Goal: Task Accomplishment & Management: Use online tool/utility

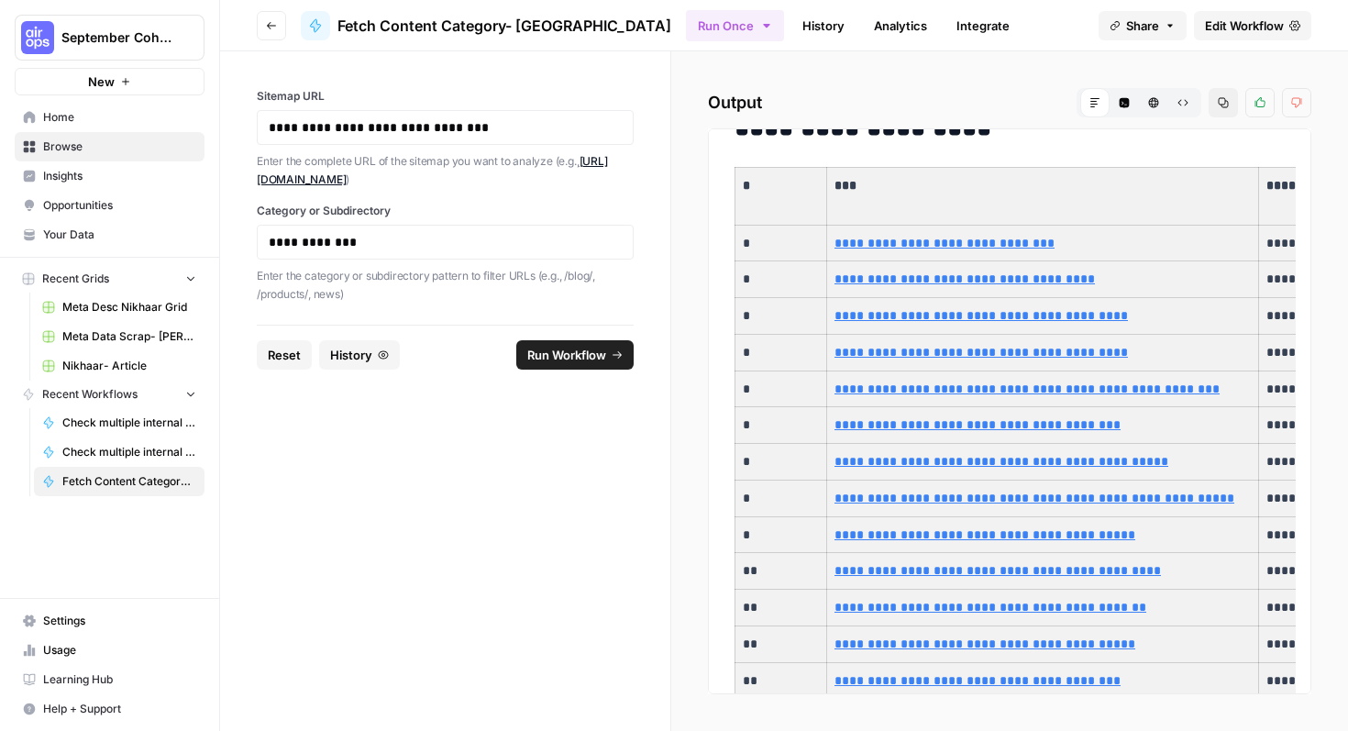
scroll to position [297, 0]
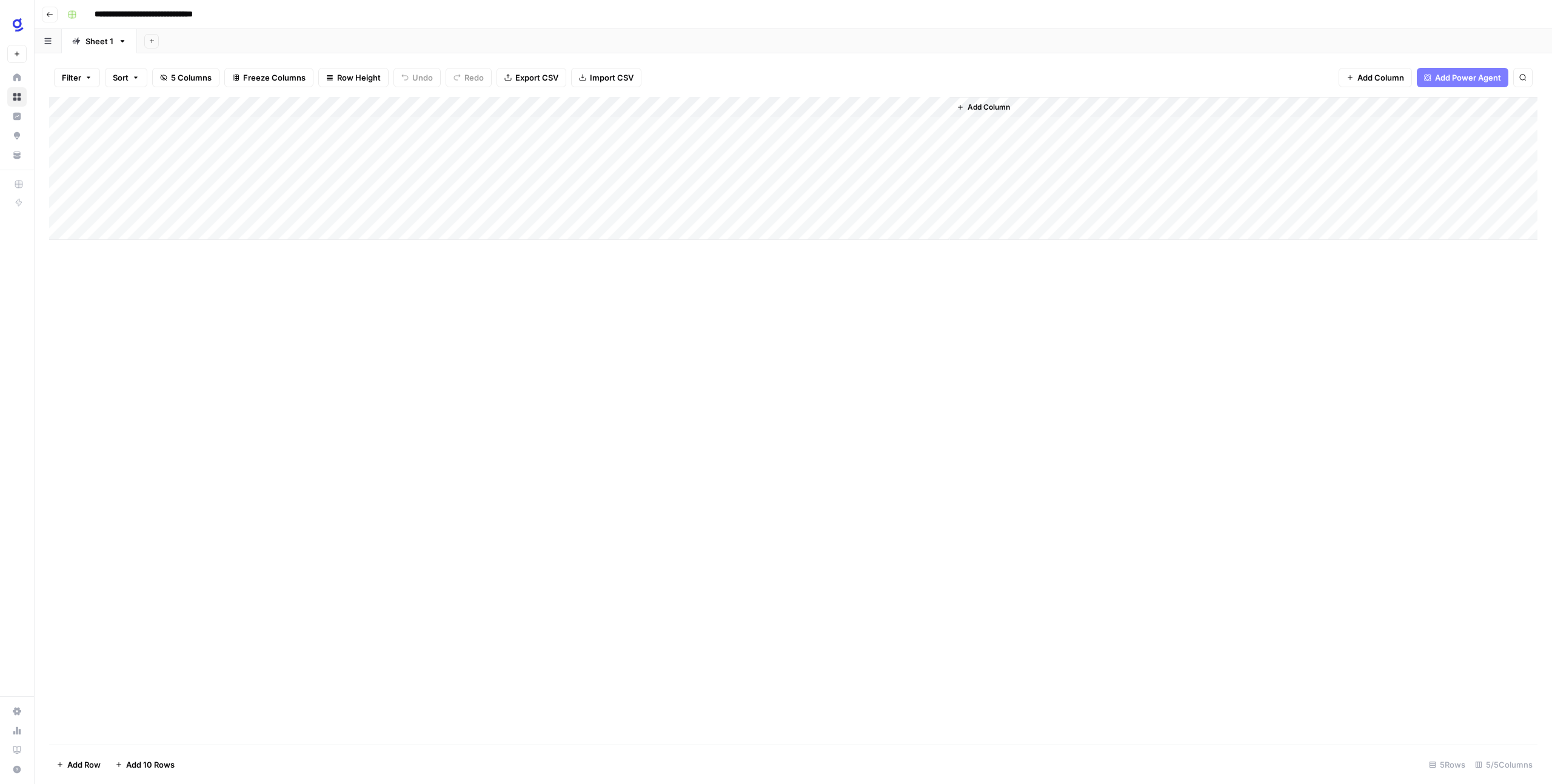
click at [532, 292] on div "Add Column" at bounding box center [793, 421] width 1489 height 648
click at [50, 14] on icon "button" at bounding box center [50, 14] width 6 height 5
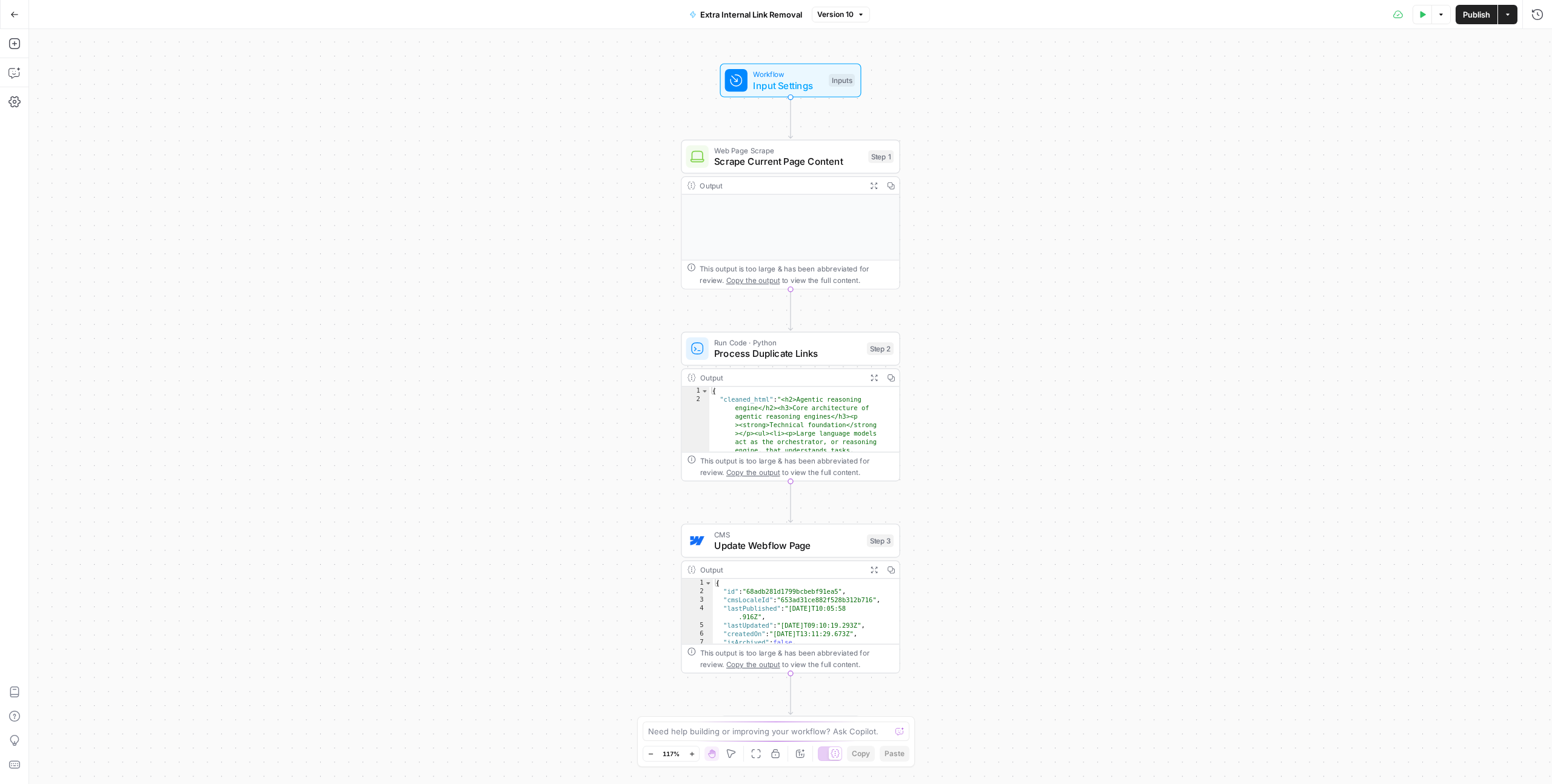
click at [6, 15] on button "Go Back" at bounding box center [15, 15] width 22 height 22
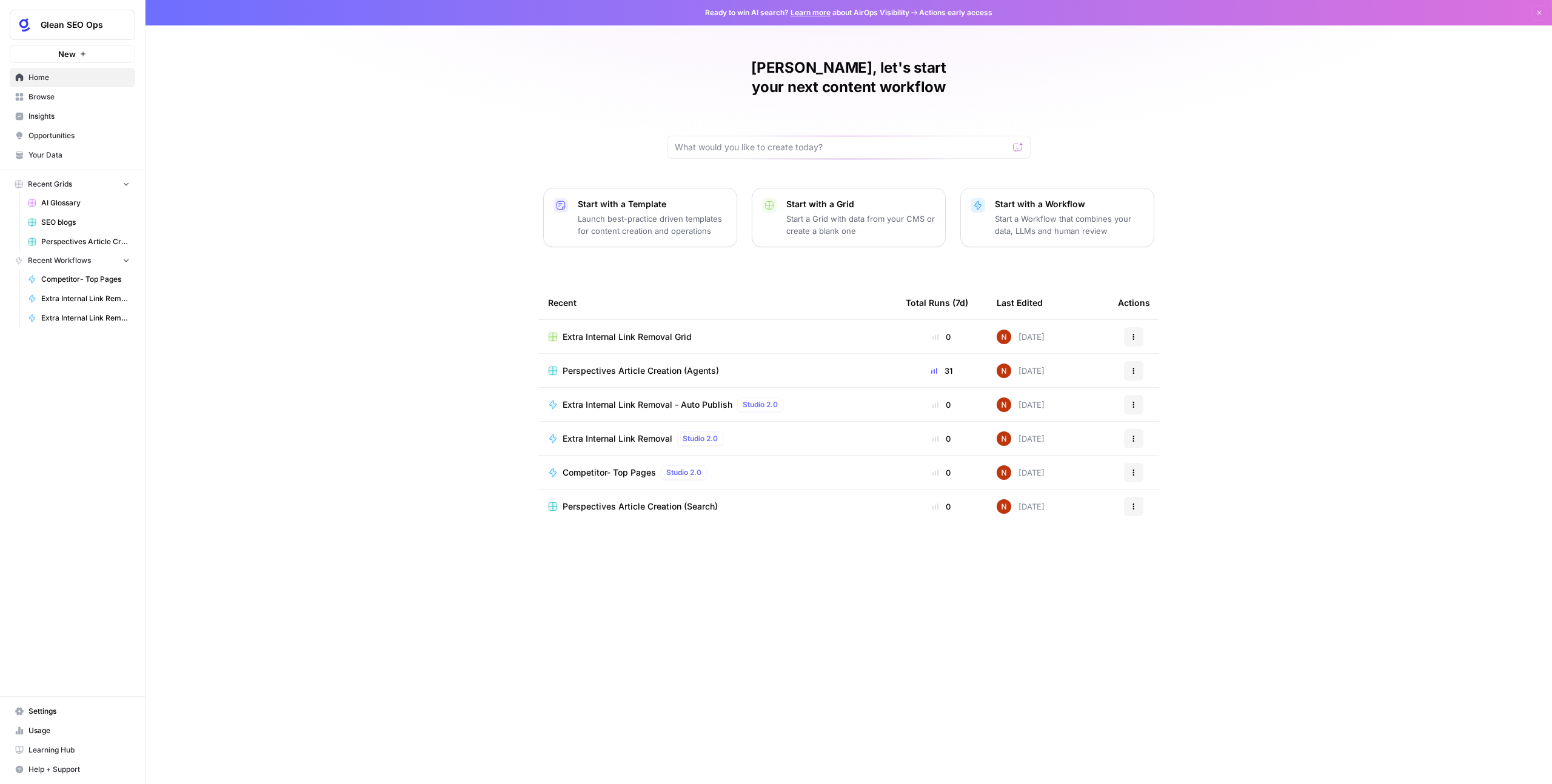
click at [729, 365] on div "Perspectives Article Creation (Agents)" at bounding box center [717, 371] width 339 height 12
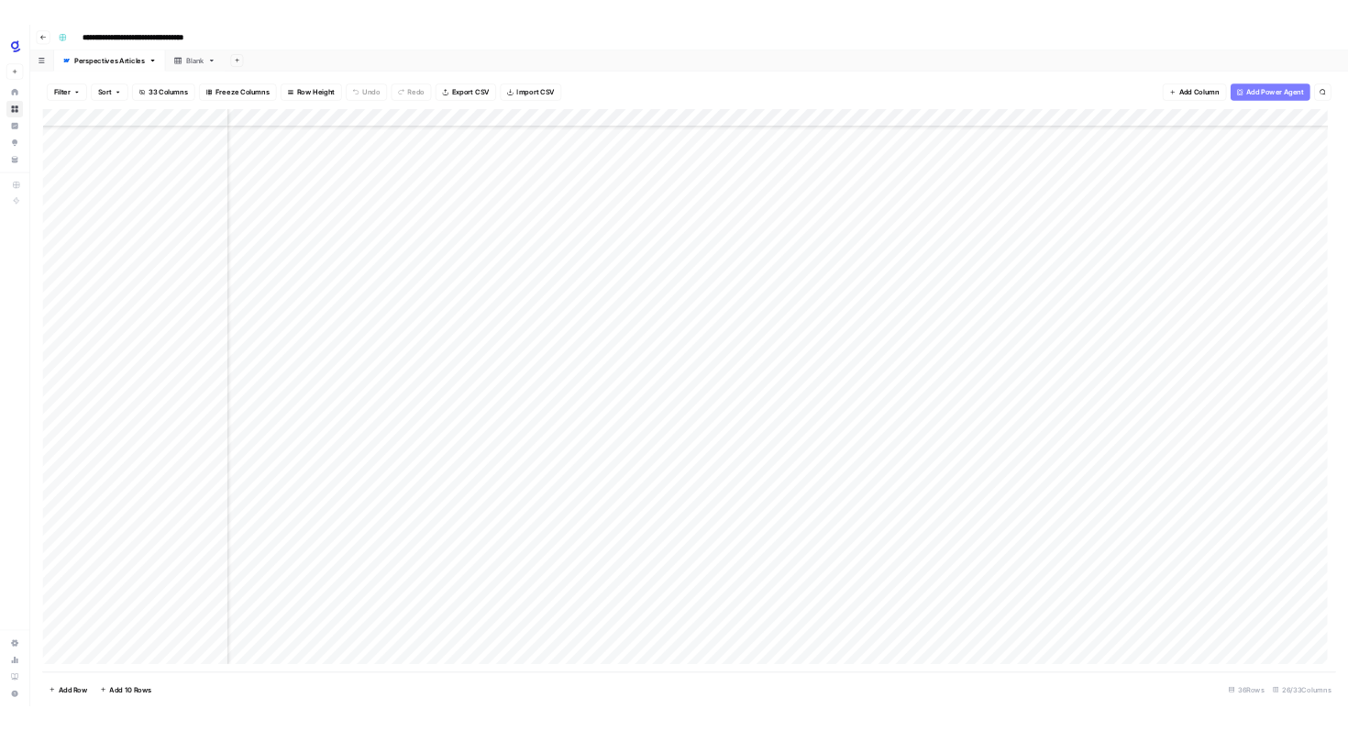
scroll to position [216, 1782]
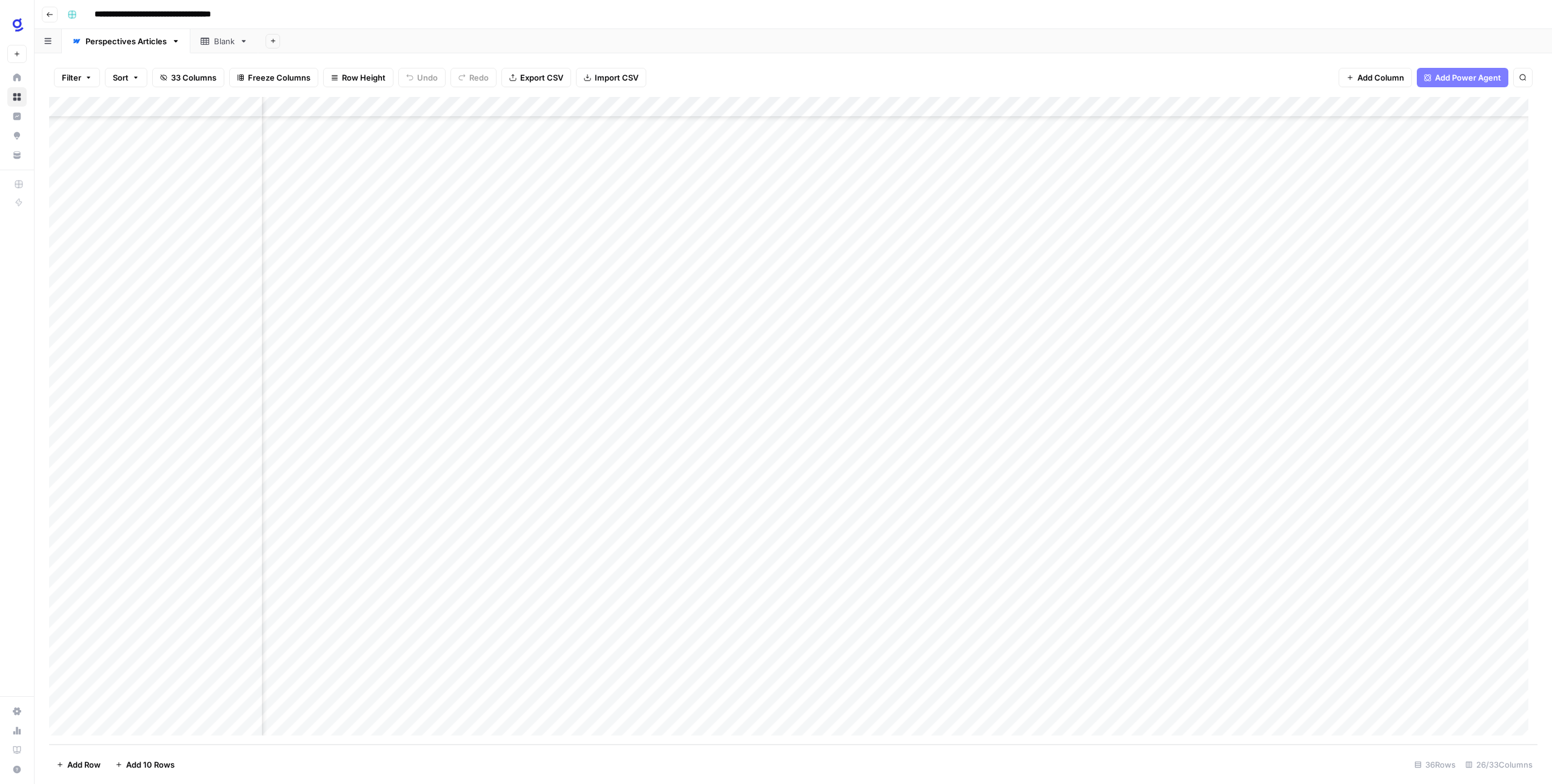
click at [936, 580] on div "Add Column" at bounding box center [793, 421] width 1489 height 648
click at [940, 603] on div "Add Column" at bounding box center [793, 421] width 1489 height 648
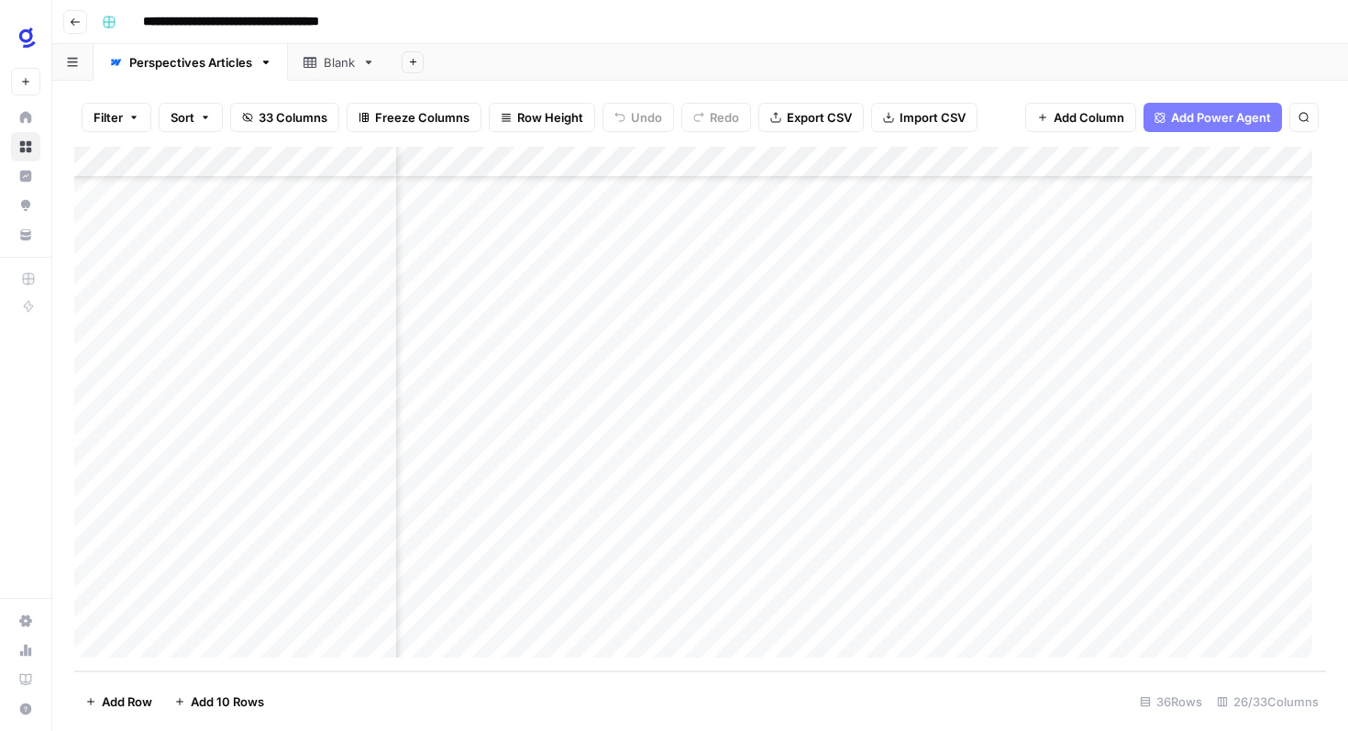
scroll to position [672, 2831]
click at [838, 415] on div "Add Column" at bounding box center [699, 409] width 1251 height 524
click at [854, 451] on div "Add Column" at bounding box center [699, 409] width 1251 height 524
click at [1180, 402] on div "Add Column" at bounding box center [699, 409] width 1251 height 524
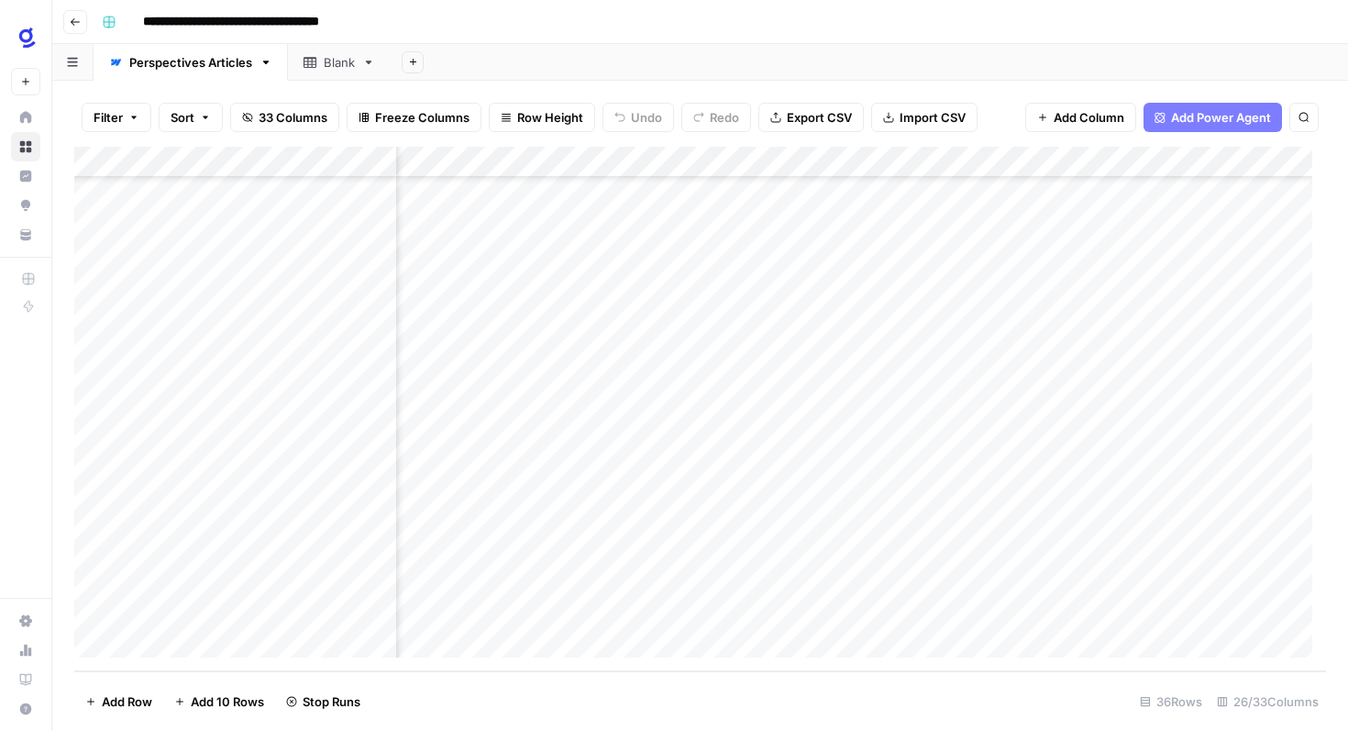
click at [1180, 402] on div "Add Column" at bounding box center [699, 409] width 1251 height 524
click at [1176, 427] on div "Add Column" at bounding box center [699, 409] width 1251 height 524
type input "**********"
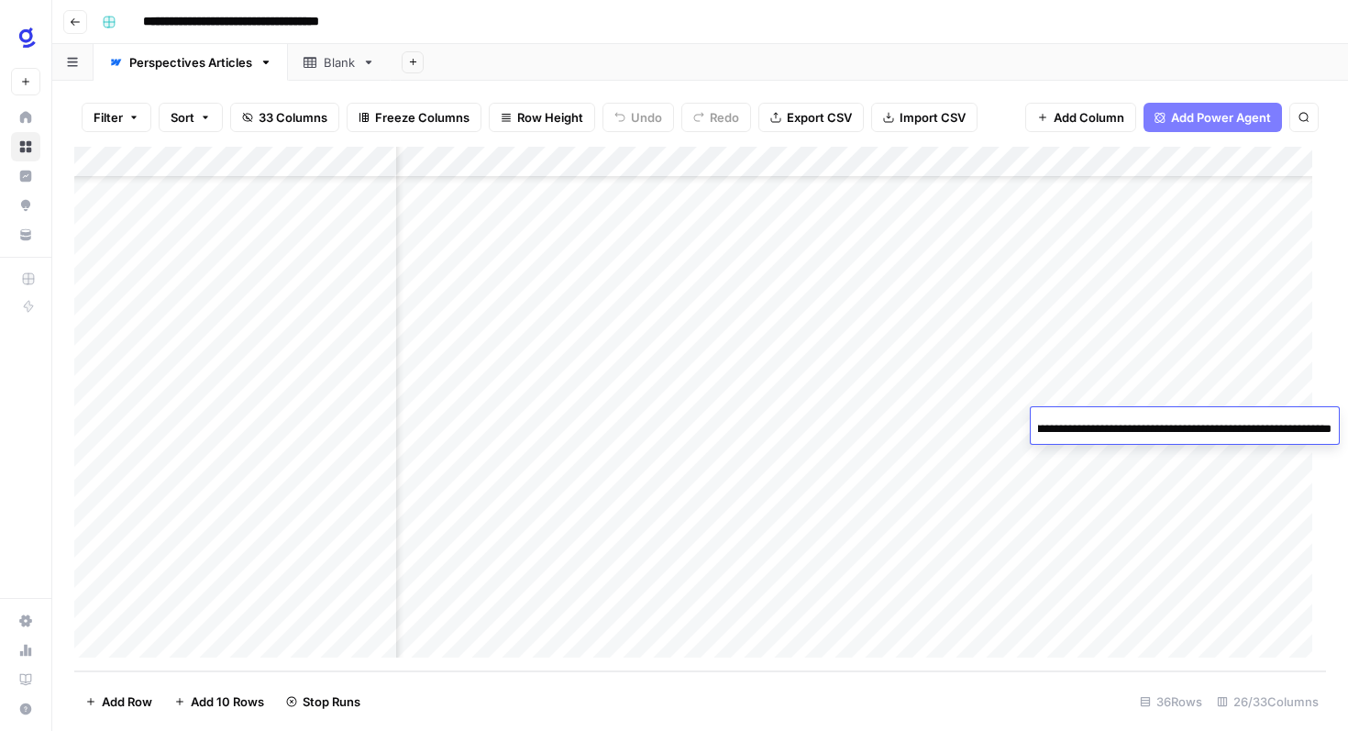
click at [1175, 454] on div "Add Column" at bounding box center [699, 409] width 1251 height 524
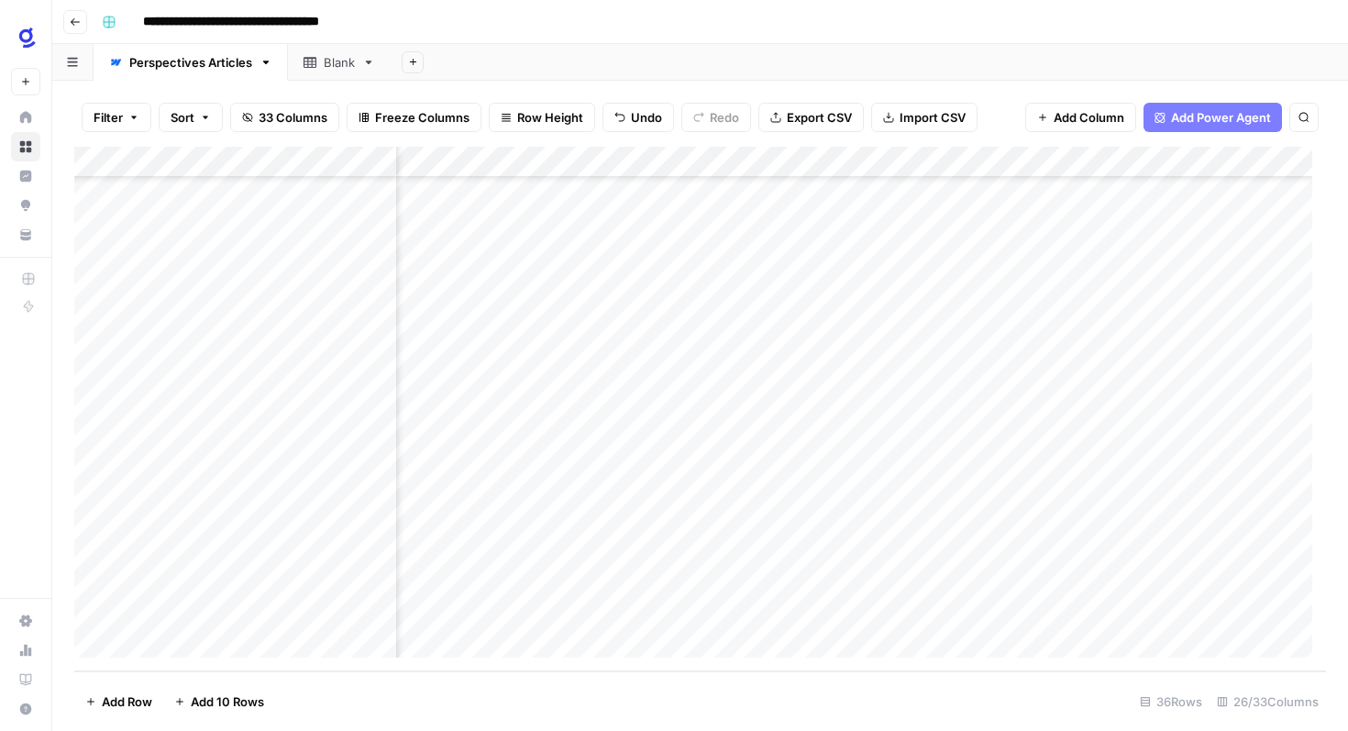
click at [1175, 454] on div "Add Column" at bounding box center [699, 409] width 1251 height 524
type input "**********"
click at [1160, 497] on div "Add Column" at bounding box center [699, 409] width 1251 height 524
click at [683, 429] on div "Add Column" at bounding box center [699, 409] width 1251 height 524
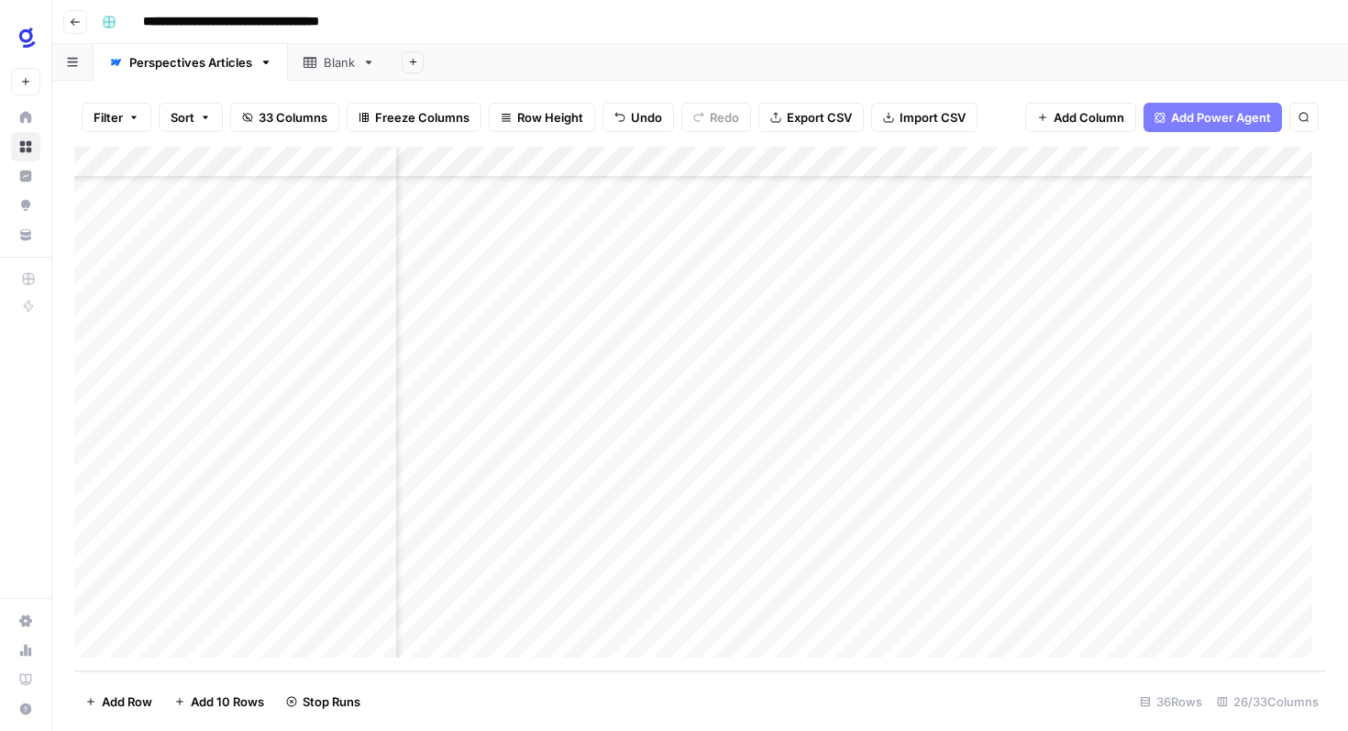
click at [683, 429] on div "Add Column" at bounding box center [699, 409] width 1251 height 524
click at [708, 498] on div "Add Column" at bounding box center [699, 409] width 1251 height 524
click at [769, 428] on div "Add Column" at bounding box center [699, 409] width 1251 height 524
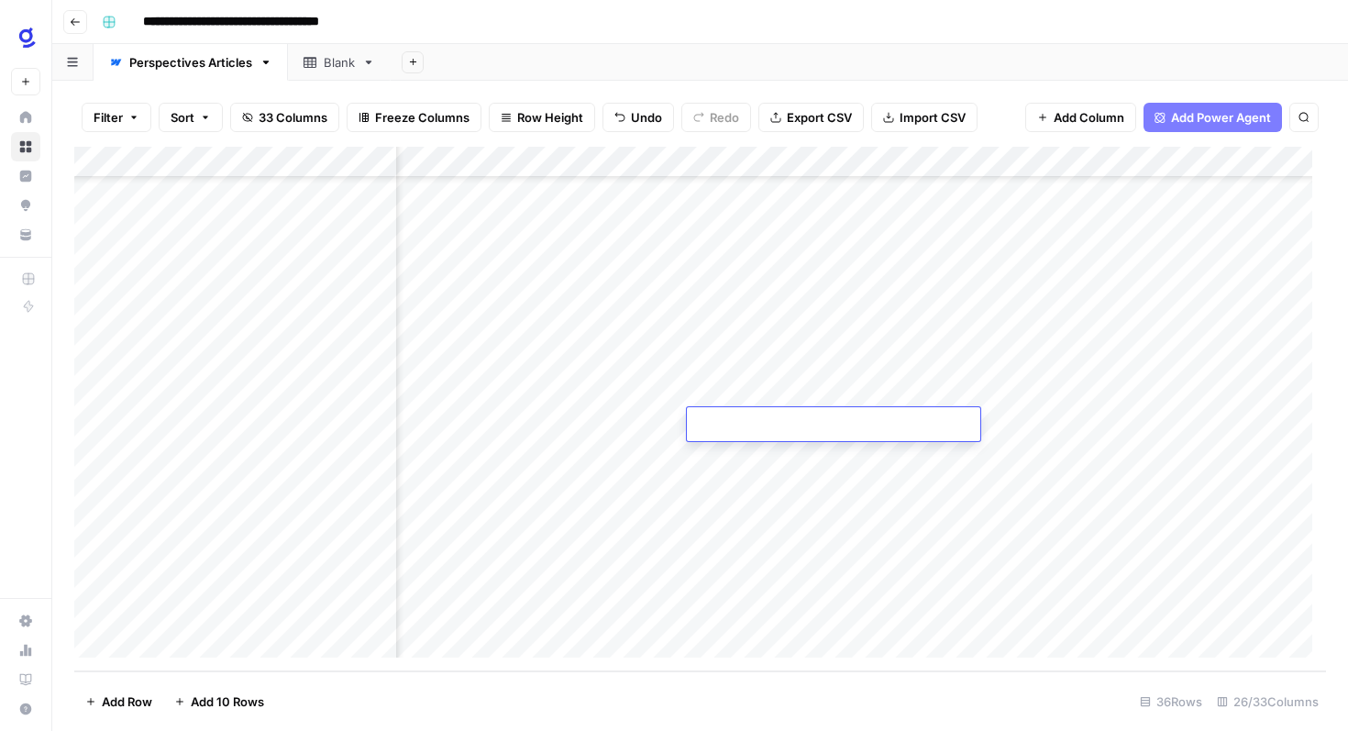
type textarea "**********"
click at [731, 519] on div "Add Column" at bounding box center [699, 409] width 1251 height 524
click at [810, 456] on div "Add Column" at bounding box center [699, 409] width 1251 height 524
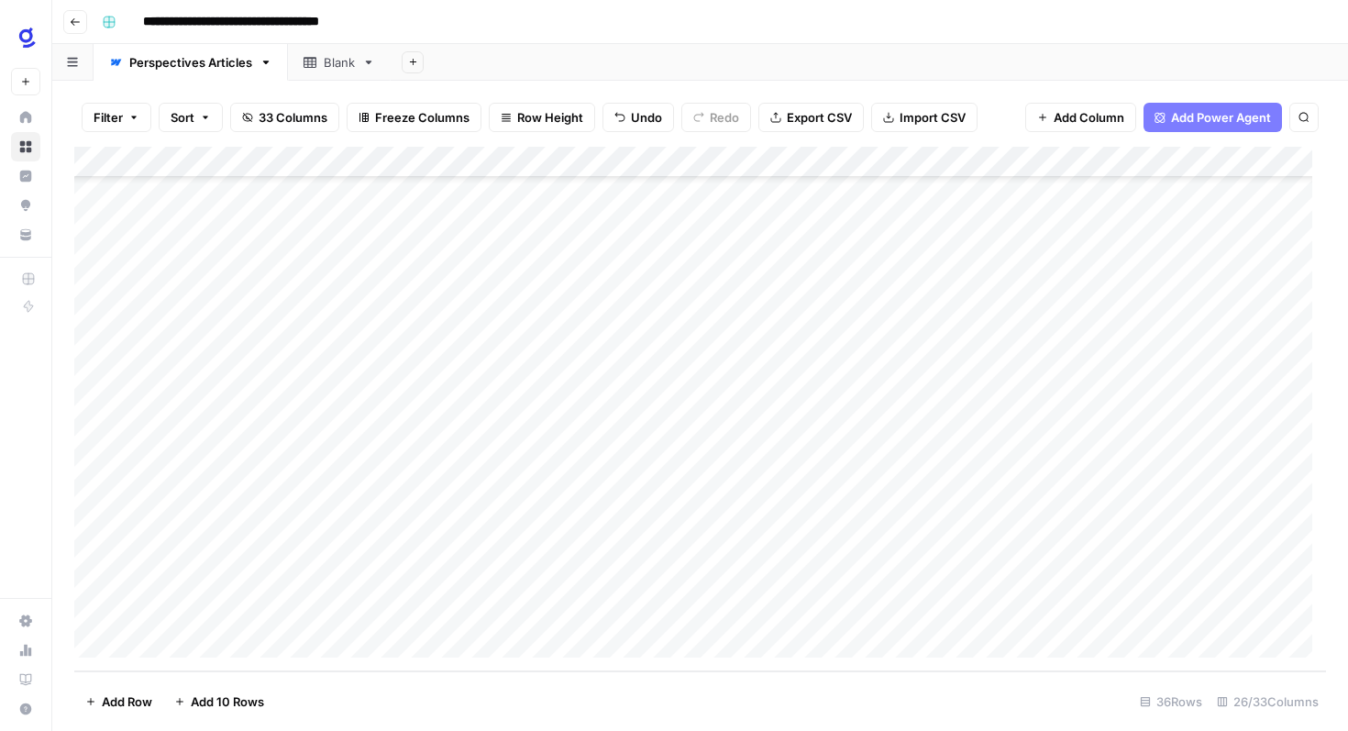
click at [846, 584] on div "Add Column" at bounding box center [699, 409] width 1251 height 524
click at [1203, 454] on div "Add Column" at bounding box center [699, 409] width 1251 height 524
type textarea "**********"
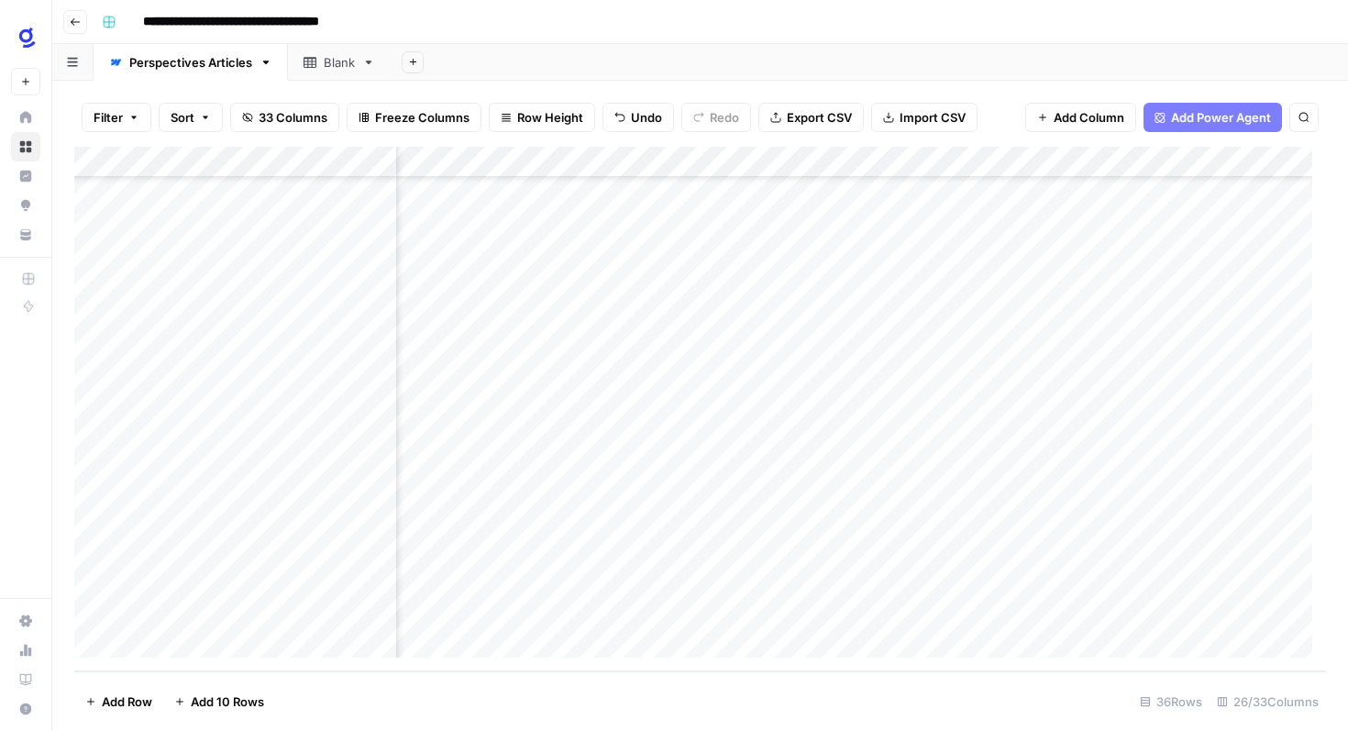
click at [1165, 543] on div "Add Column" at bounding box center [699, 409] width 1251 height 524
click at [898, 424] on div "Add Column" at bounding box center [699, 409] width 1251 height 524
click at [895, 456] on div "Add Column" at bounding box center [699, 409] width 1251 height 524
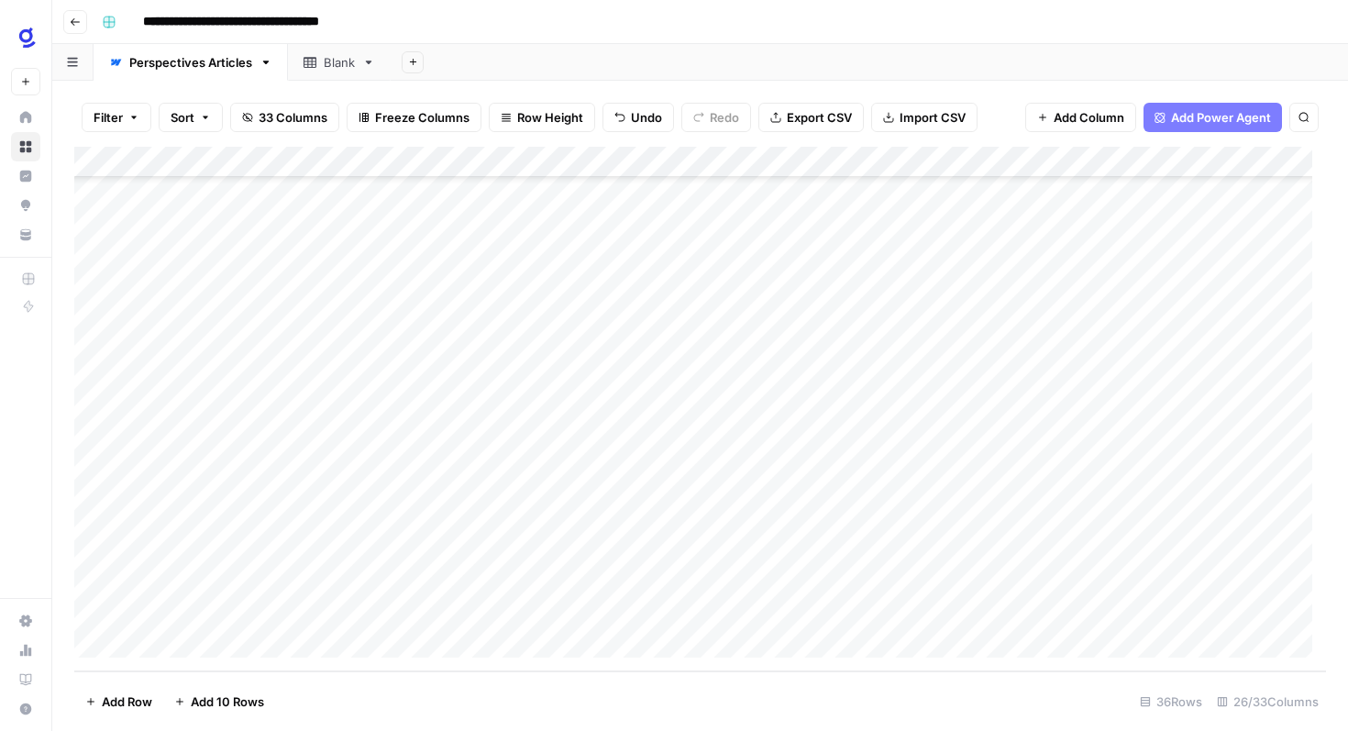
click at [476, 490] on div "Add Column" at bounding box center [699, 409] width 1251 height 524
click at [511, 468] on div "Add Column" at bounding box center [699, 409] width 1251 height 524
click at [511, 485] on div "Add Column" at bounding box center [699, 409] width 1251 height 524
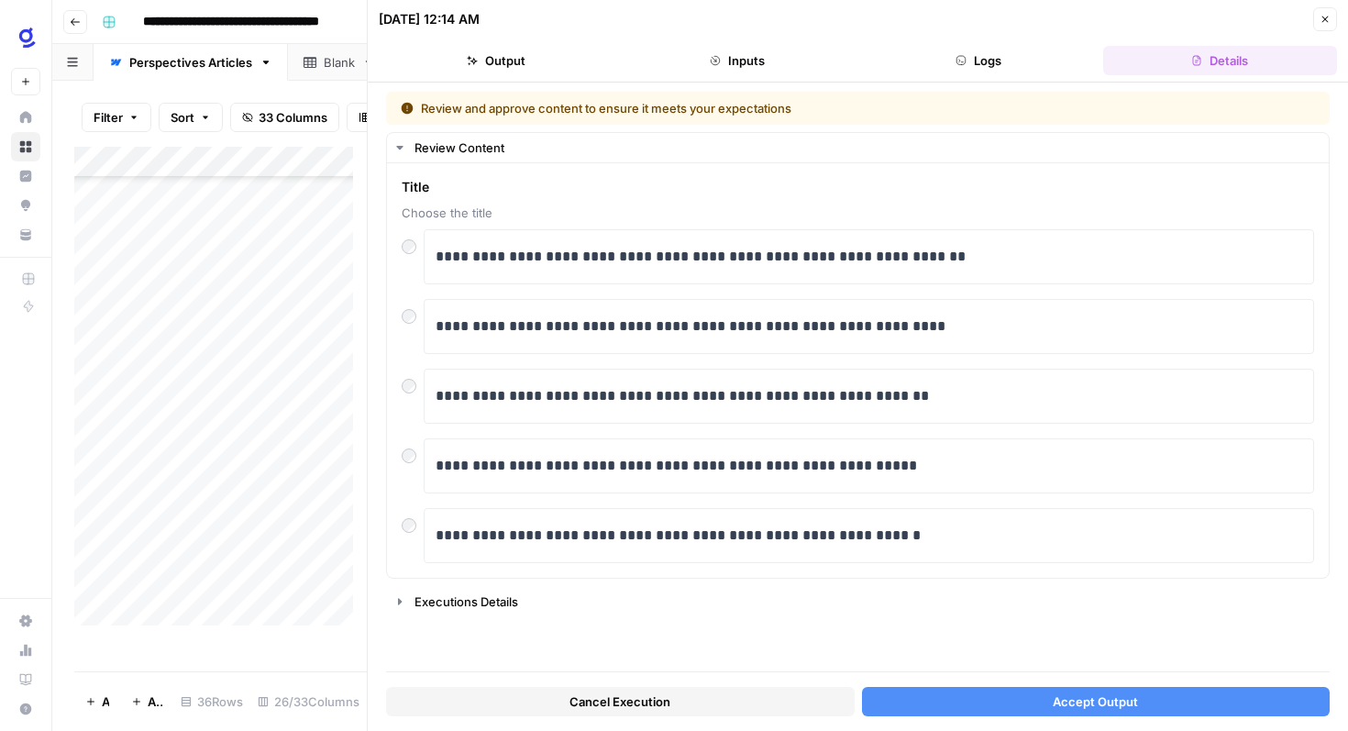
click at [278, 534] on div "Add Column" at bounding box center [220, 393] width 292 height 492
click at [276, 499] on div "Add Column" at bounding box center [220, 393] width 292 height 492
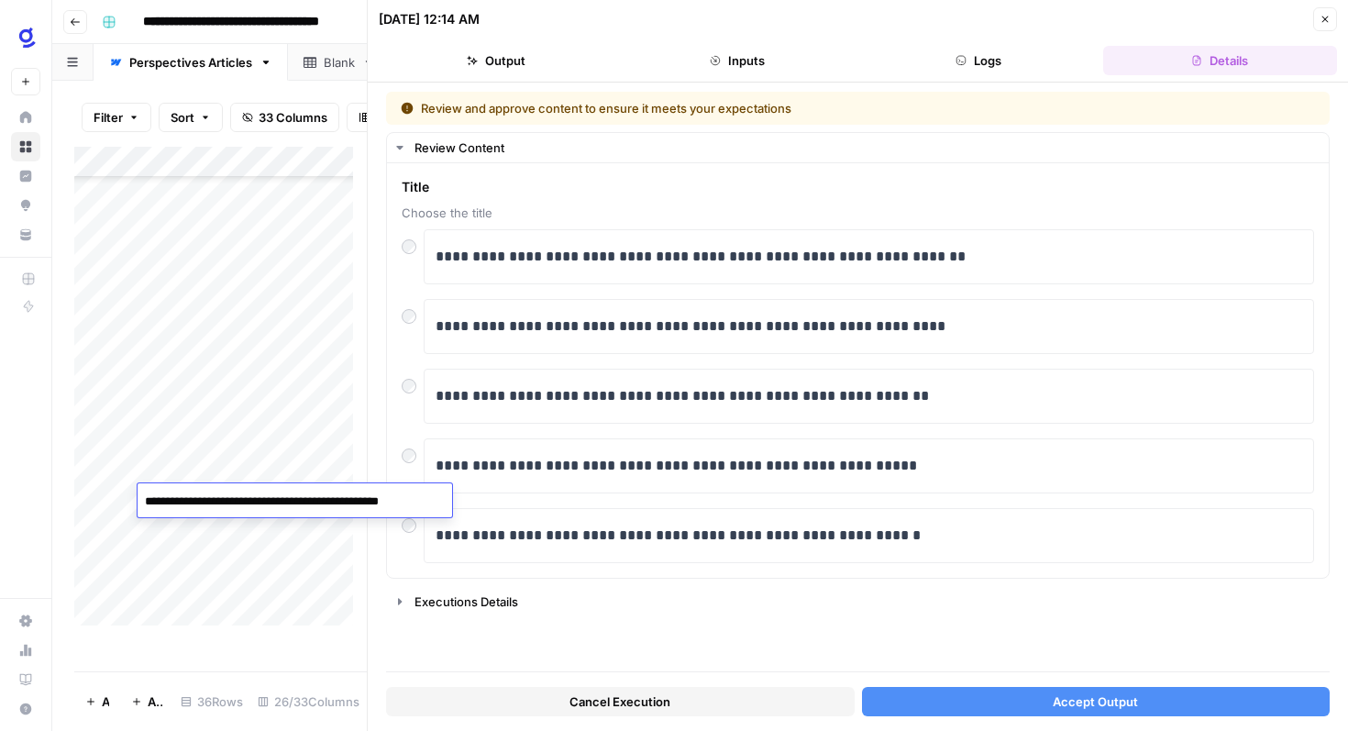
click at [276, 534] on div "Add Column" at bounding box center [220, 393] width 292 height 492
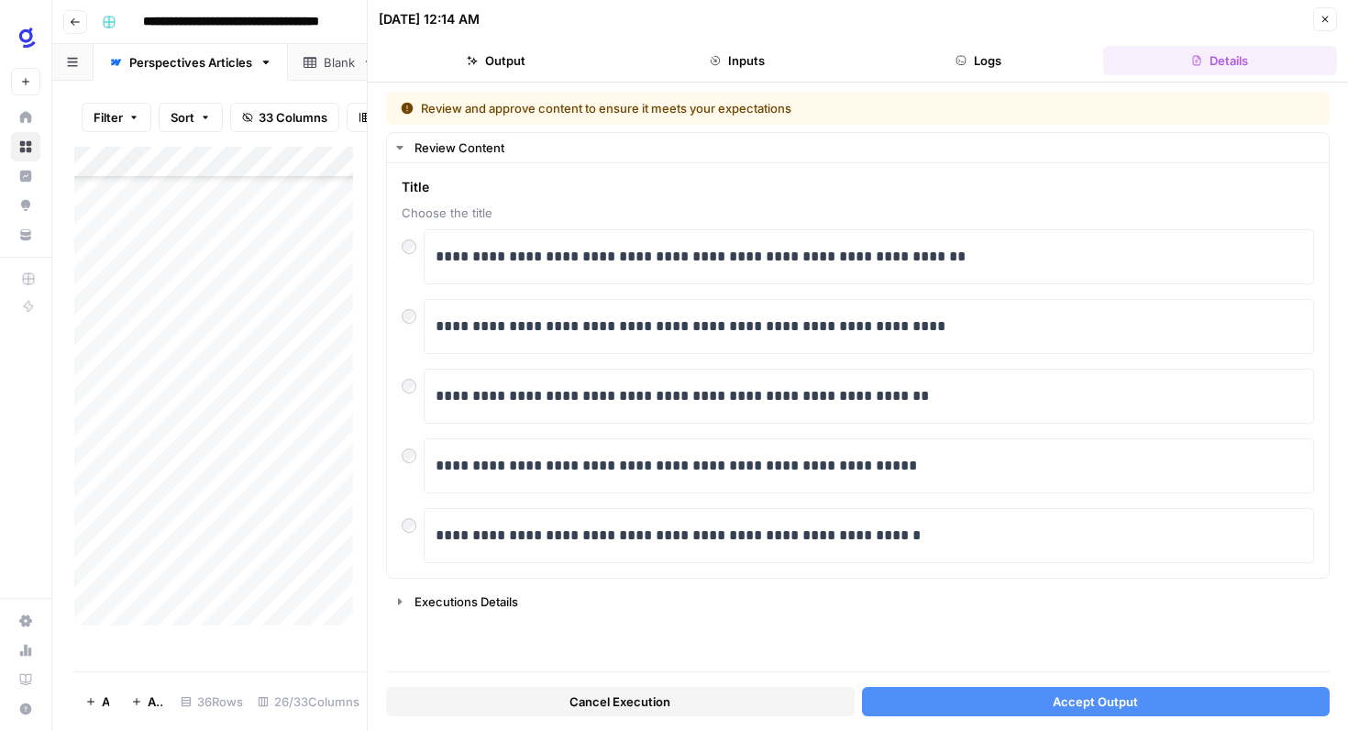
click at [259, 498] on div "Add Column" at bounding box center [220, 393] width 292 height 492
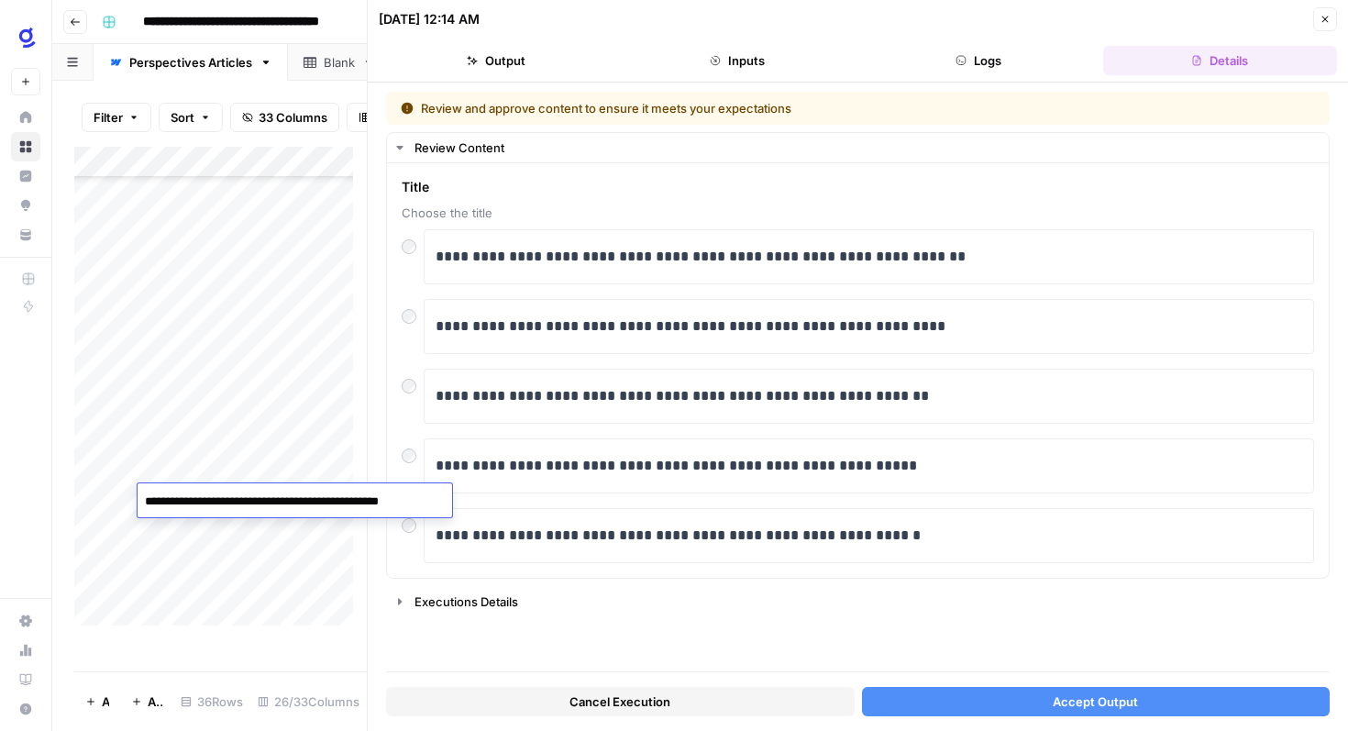
click at [261, 528] on div "Add Column" at bounding box center [220, 393] width 292 height 492
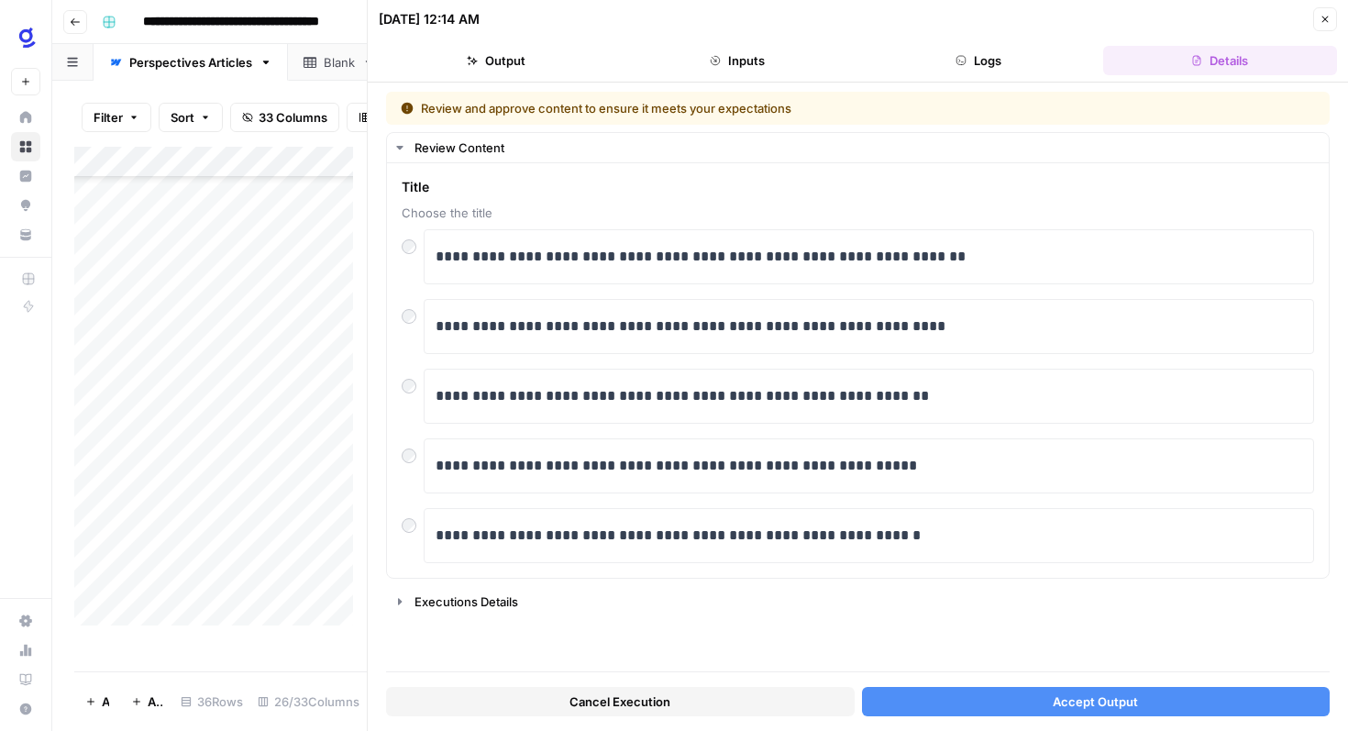
click at [1329, 21] on icon "button" at bounding box center [1324, 19] width 11 height 11
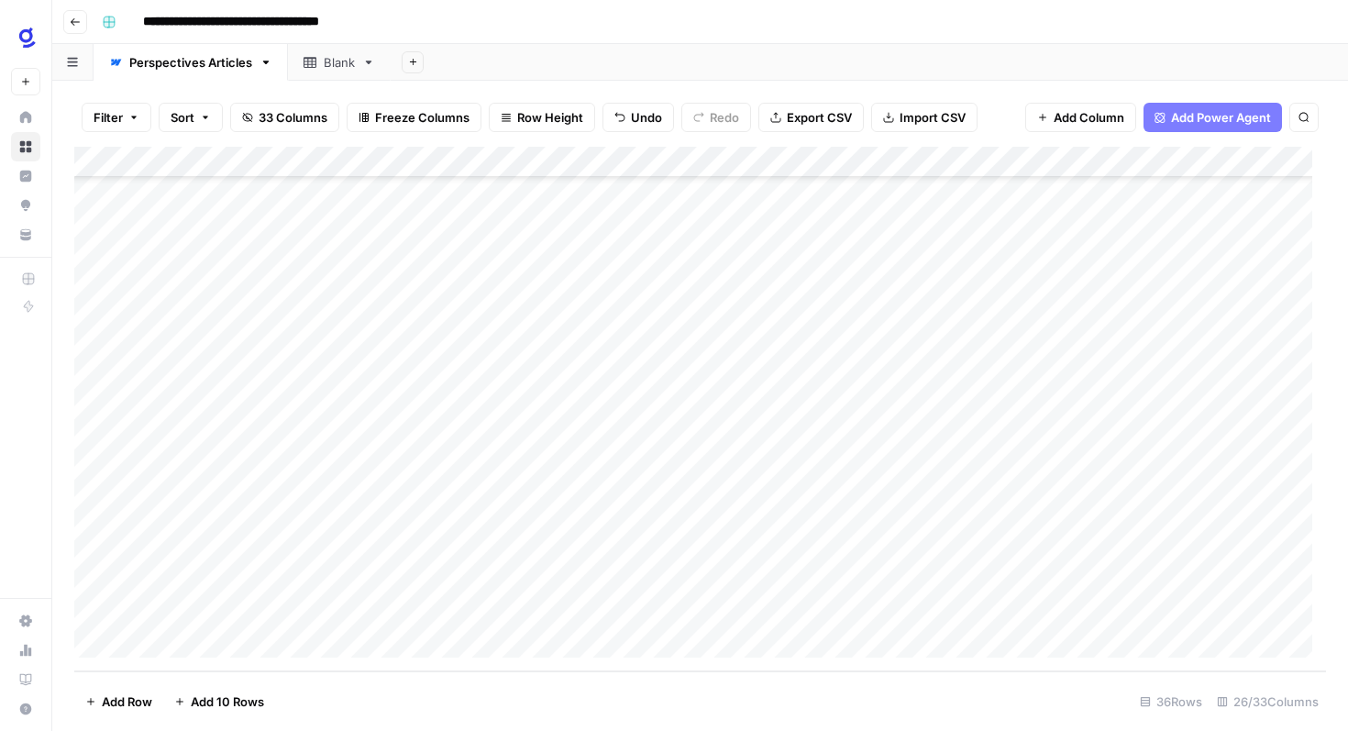
click at [297, 485] on div "Add Column" at bounding box center [699, 409] width 1251 height 524
click at [509, 502] on div "Add Column" at bounding box center [699, 409] width 1251 height 524
click at [482, 487] on div "Add Column" at bounding box center [699, 409] width 1251 height 524
click at [488, 485] on div "Add Column" at bounding box center [699, 409] width 1251 height 524
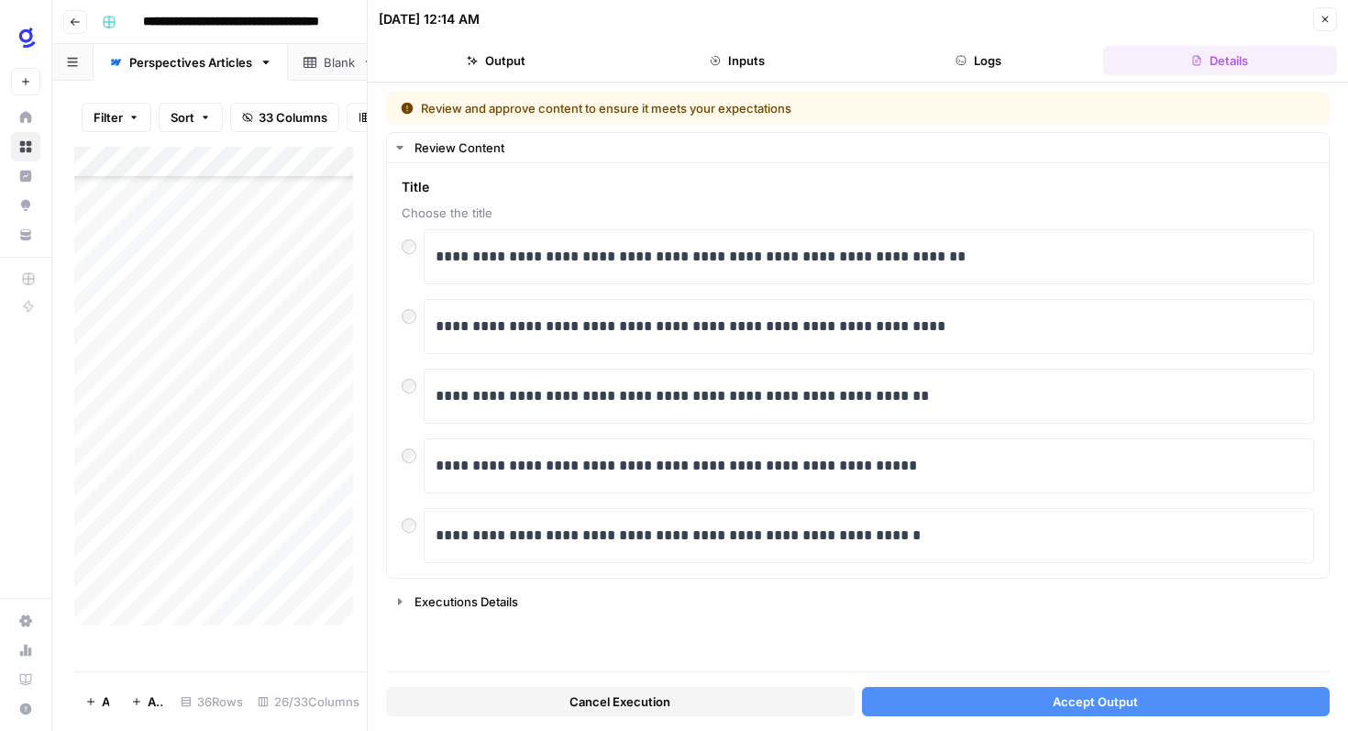
click at [1047, 704] on button "Accept Output" at bounding box center [1096, 701] width 468 height 29
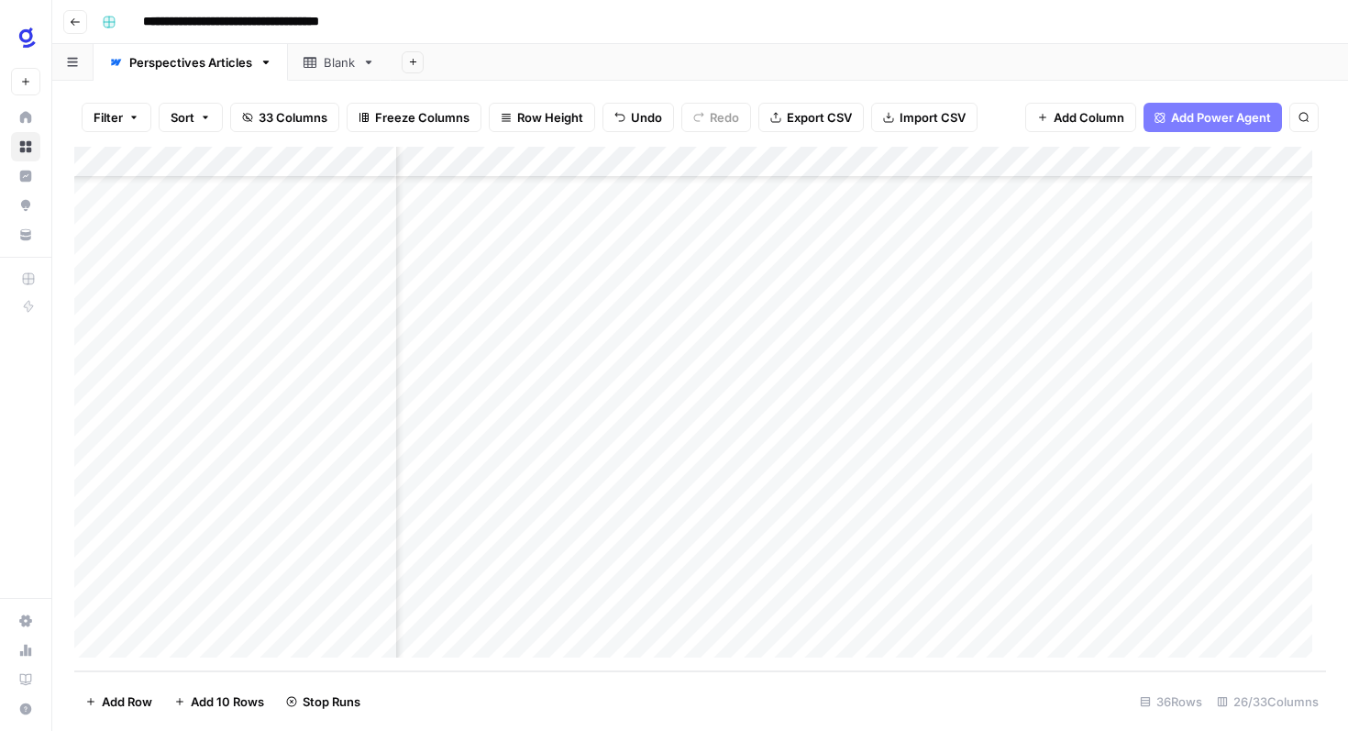
scroll to position [672, 324]
